Goal: Task Accomplishment & Management: Complete application form

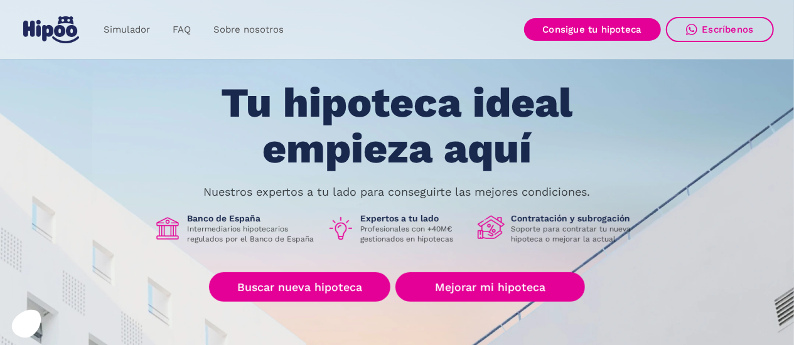
scroll to position [65, 0]
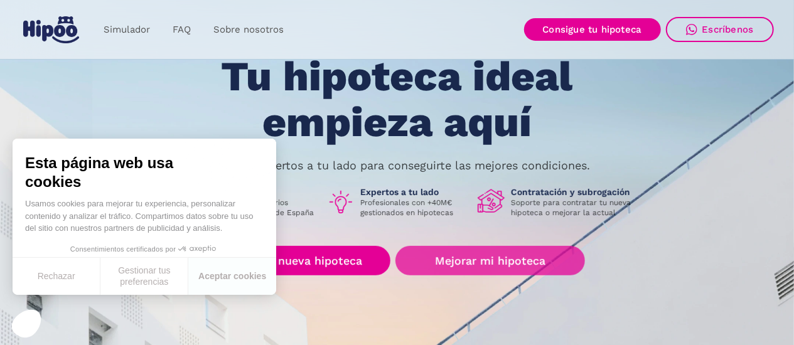
click at [473, 264] on link "Mejorar mi hipoteca" at bounding box center [489, 260] width 189 height 29
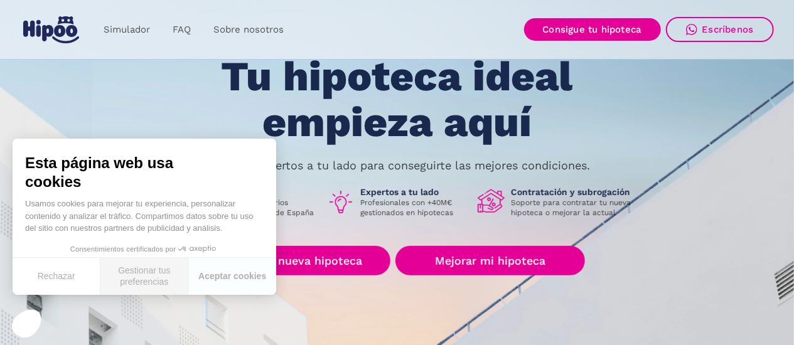
click at [177, 274] on button "Gestionar tus preferencias" at bounding box center [144, 276] width 88 height 37
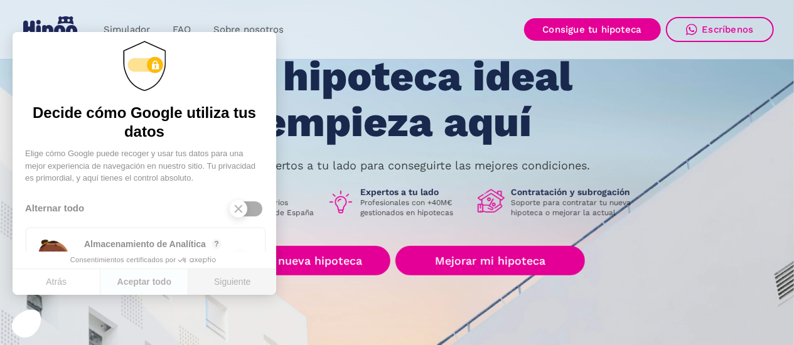
click at [247, 279] on button "Siguiente" at bounding box center [232, 282] width 88 height 26
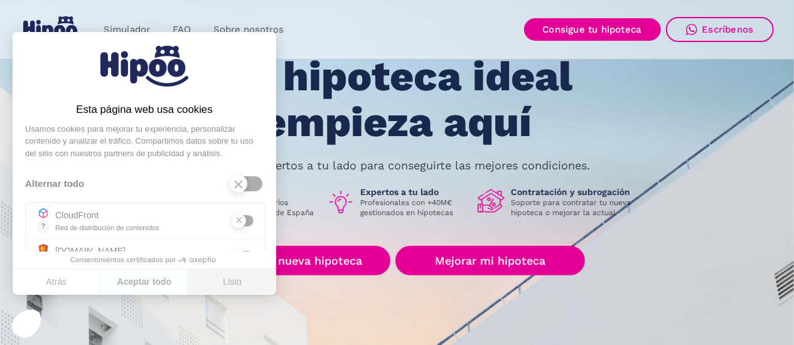
click at [247, 279] on button "Listo" at bounding box center [232, 282] width 88 height 26
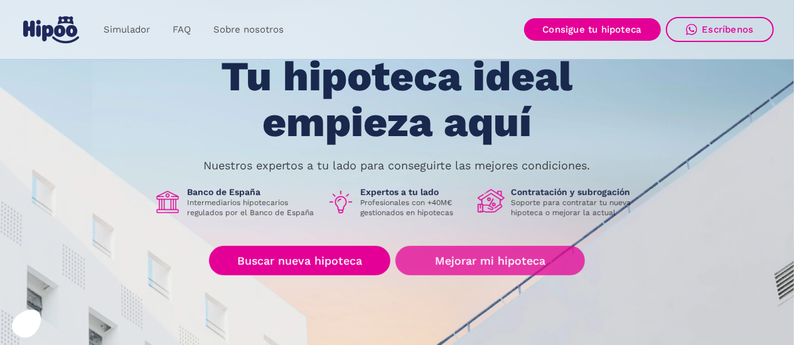
click at [509, 262] on link "Mejorar mi hipoteca" at bounding box center [489, 260] width 189 height 29
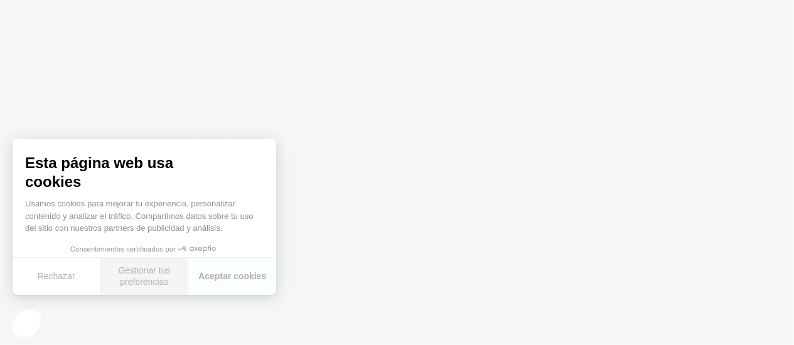
click at [133, 275] on button "Gestionar tus preferencias" at bounding box center [144, 276] width 88 height 37
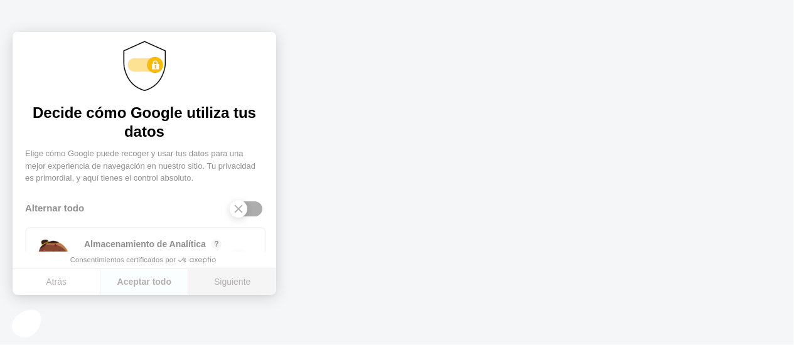
click at [219, 282] on button "Siguiente" at bounding box center [232, 282] width 88 height 26
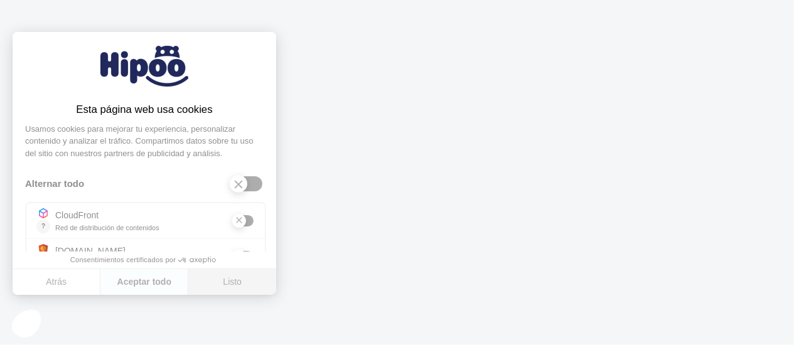
click at [220, 283] on button "Listo" at bounding box center [232, 282] width 88 height 26
